Goal: Information Seeking & Learning: Stay updated

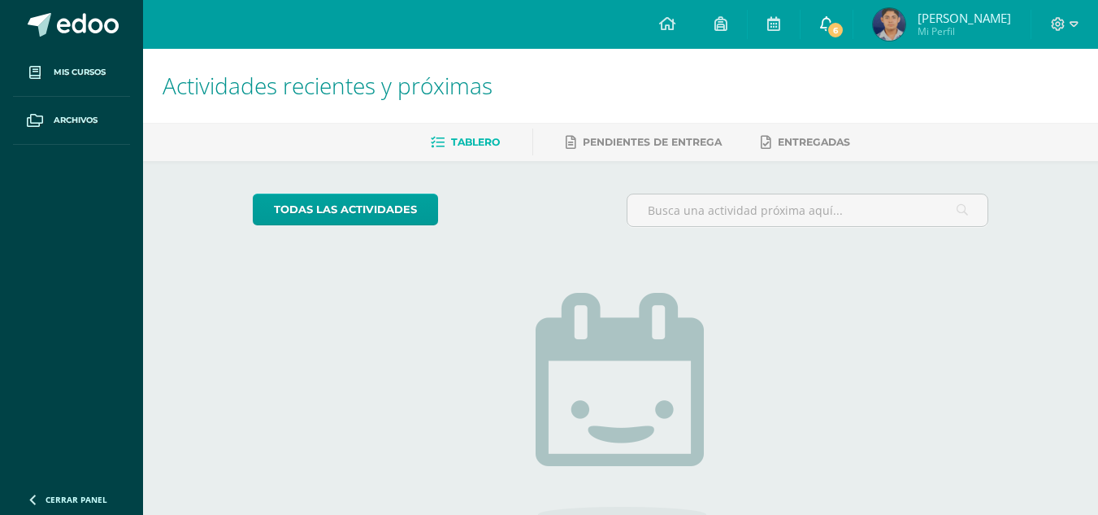
click at [833, 21] on icon at bounding box center [826, 23] width 13 height 15
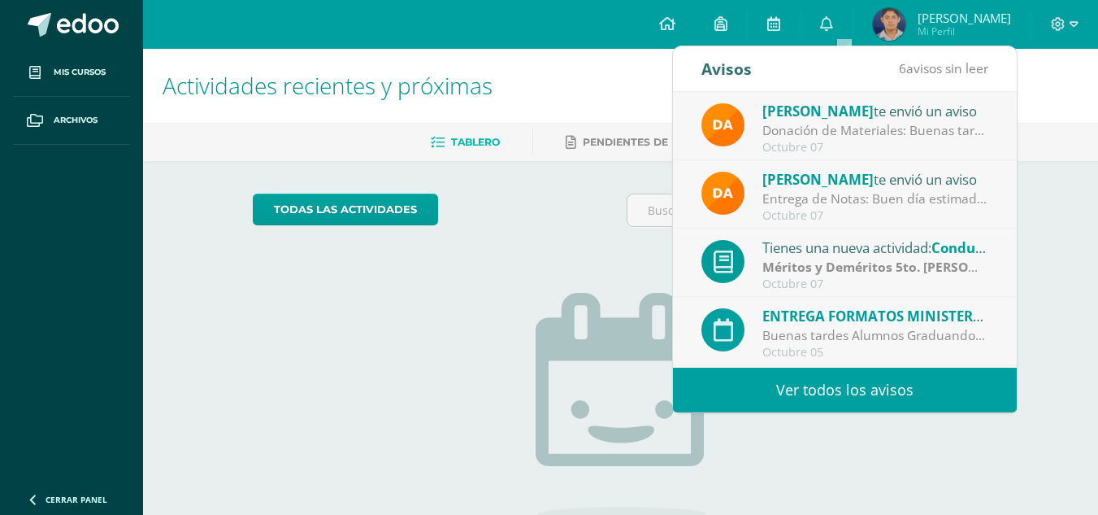
click at [891, 374] on link "Ver todos los avisos" at bounding box center [845, 389] width 344 height 45
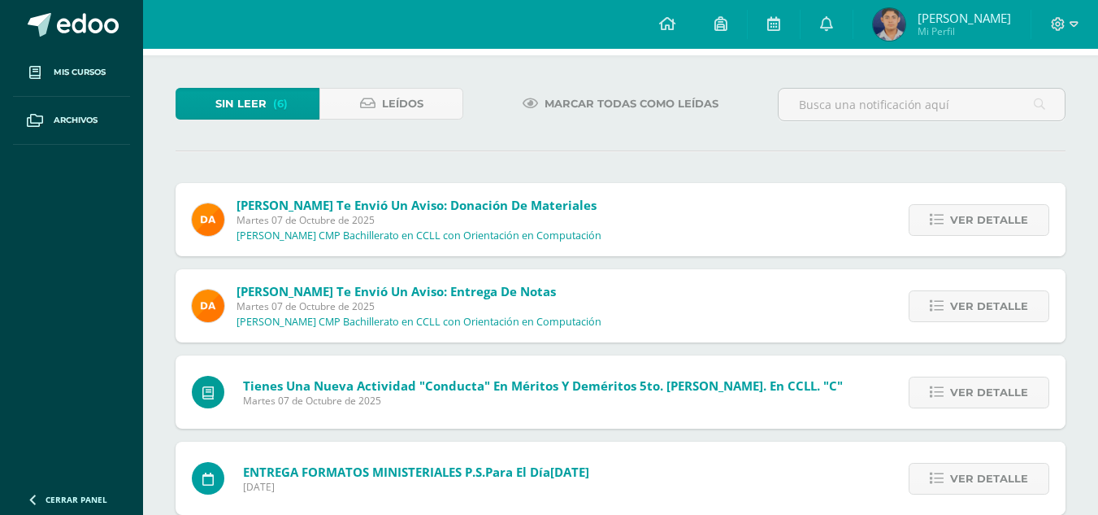
scroll to position [66, 0]
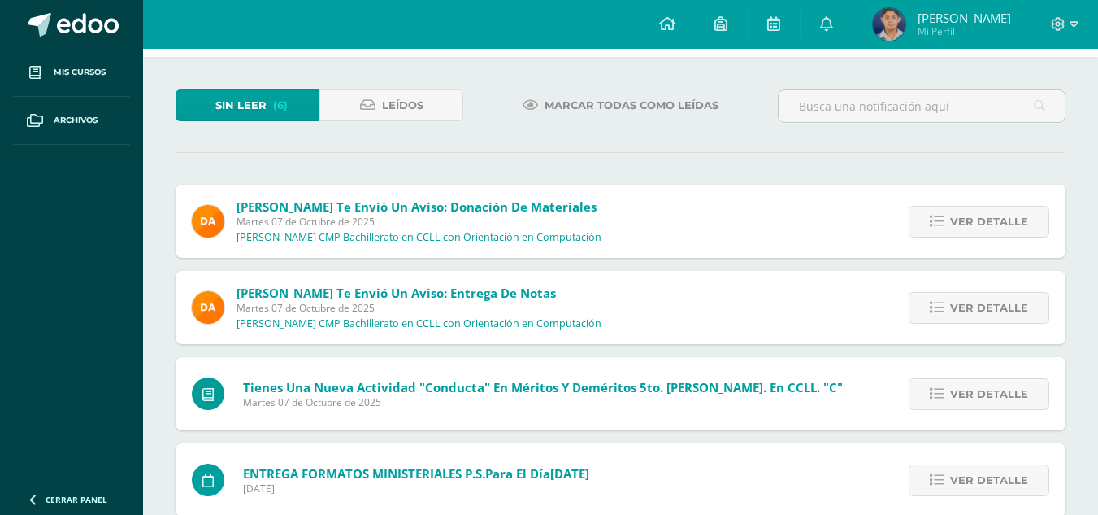
click at [594, 106] on span "Marcar todas como leídas" at bounding box center [632, 105] width 174 height 30
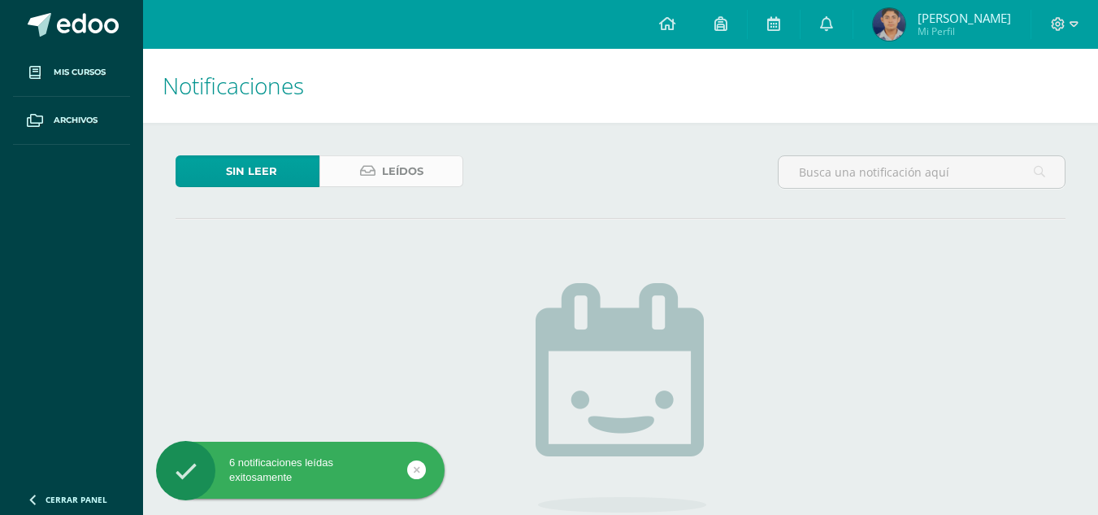
click at [405, 172] on span "Leídos" at bounding box center [402, 171] width 41 height 30
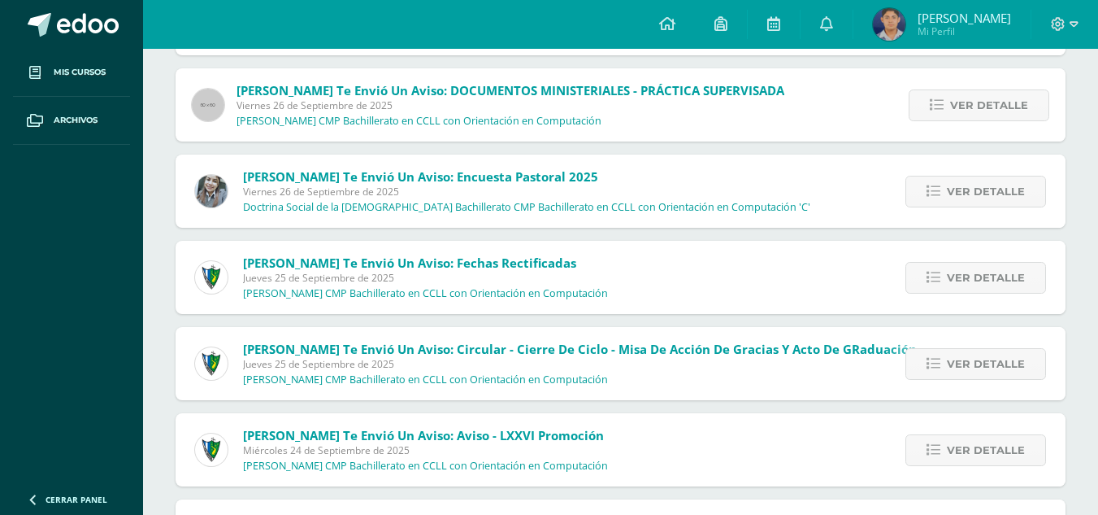
scroll to position [966, 0]
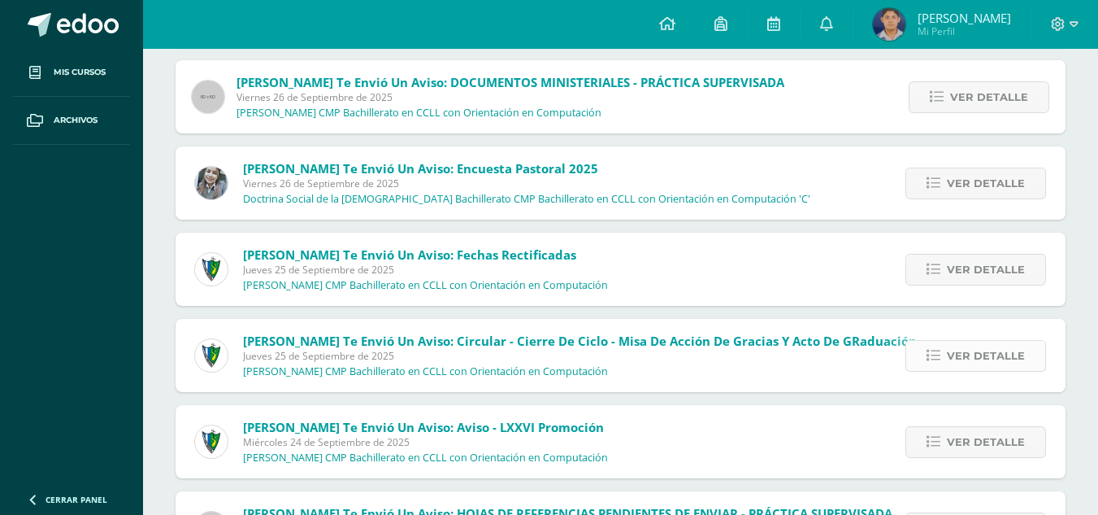
click at [978, 351] on span "Ver detalle" at bounding box center [986, 356] width 78 height 30
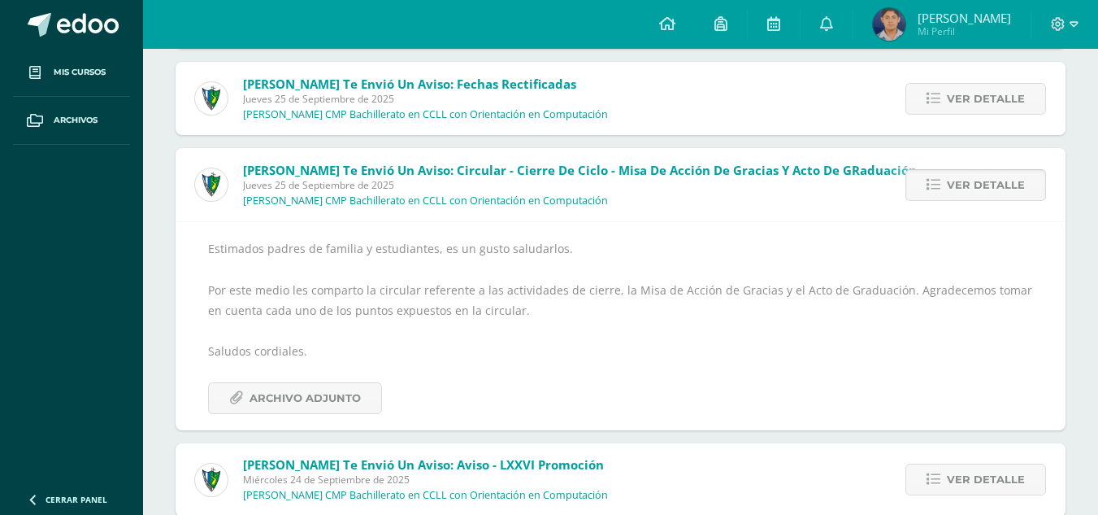
scroll to position [1140, 0]
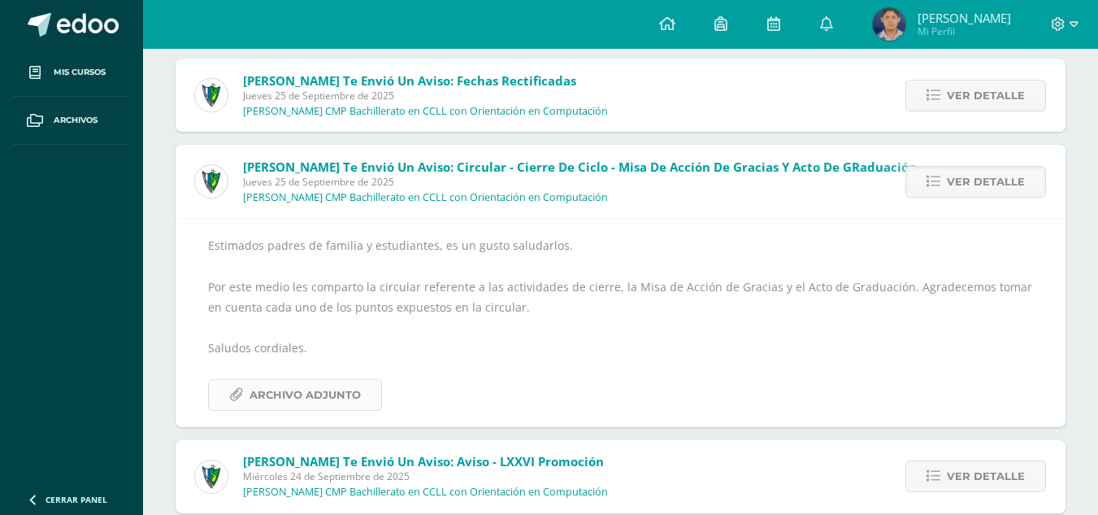
click at [250, 402] on span "Archivo Adjunto" at bounding box center [305, 395] width 111 height 30
